Goal: Navigation & Orientation: Find specific page/section

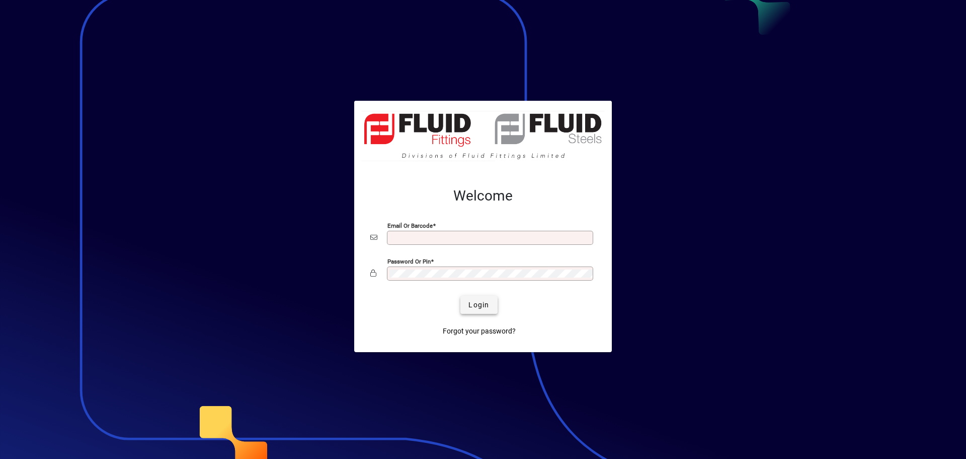
type input "**********"
click at [473, 307] on span "Login" at bounding box center [479, 304] width 21 height 11
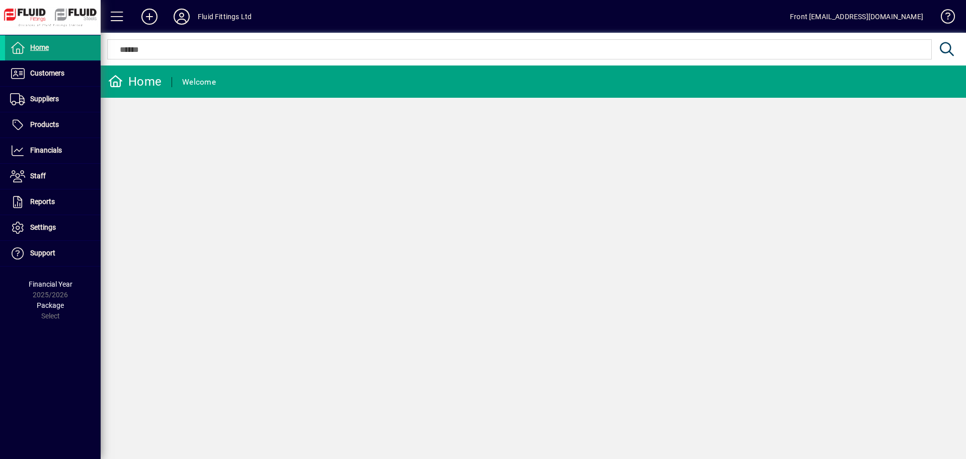
click at [42, 47] on span "Home" at bounding box center [39, 47] width 19 height 8
click at [49, 73] on span "Customers" at bounding box center [47, 73] width 34 height 8
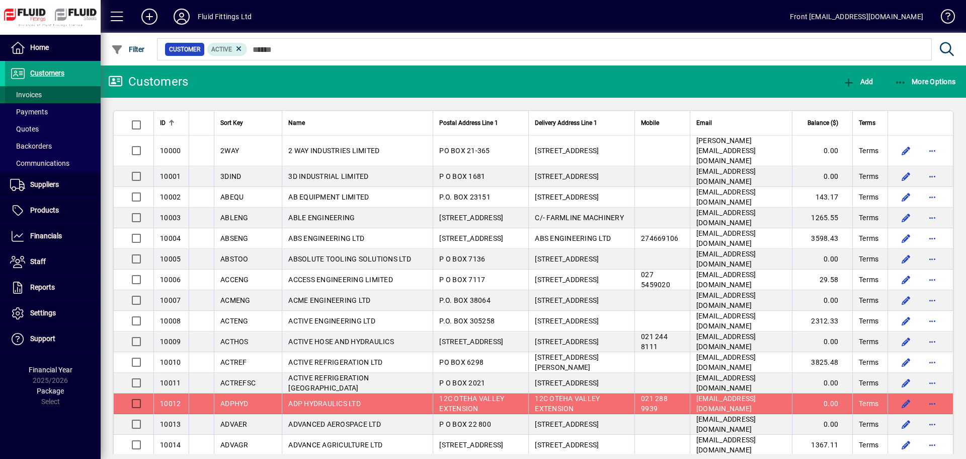
click at [22, 96] on span "Invoices" at bounding box center [26, 95] width 32 height 8
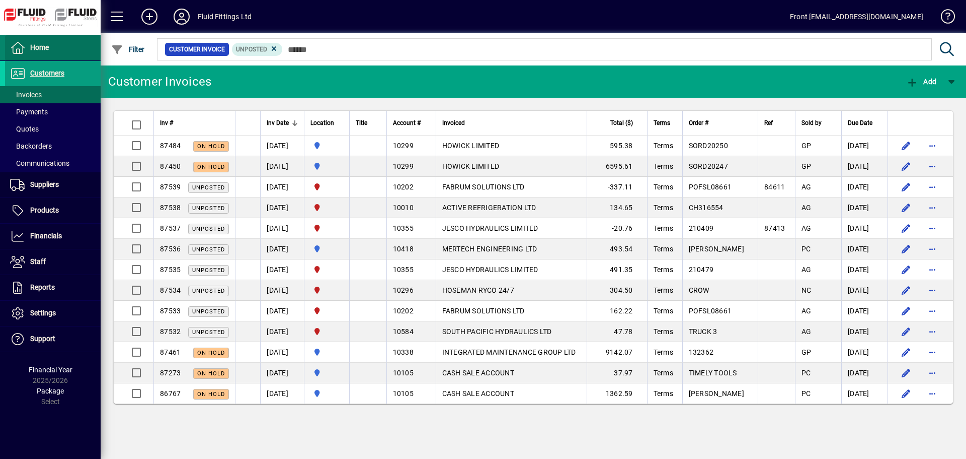
click at [40, 49] on span "Home" at bounding box center [39, 47] width 19 height 8
